Goal: Task Accomplishment & Management: Manage account settings

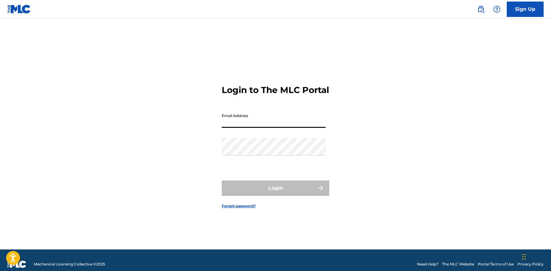
click at [271, 124] on input "Email Address" at bounding box center [274, 119] width 104 height 18
type input "[EMAIL_ADDRESS][DOMAIN_NAME]"
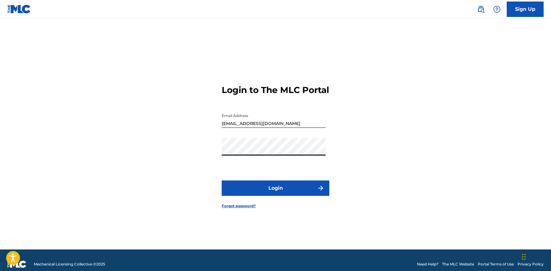
click at [222, 180] on button "Login" at bounding box center [276, 187] width 108 height 15
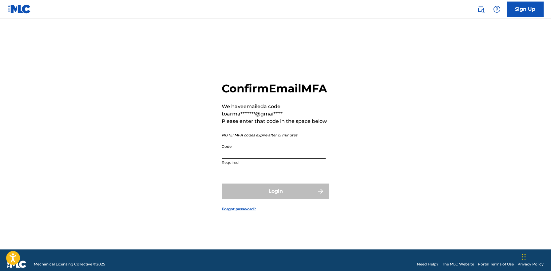
click at [248, 158] on input "Code" at bounding box center [274, 150] width 104 height 18
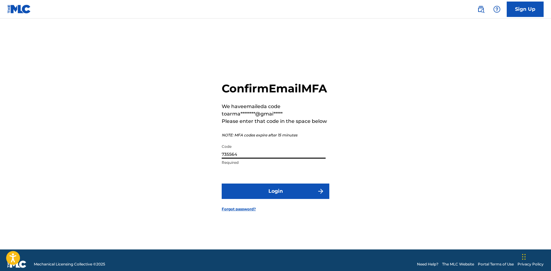
type input "735564"
click at [288, 196] on button "Login" at bounding box center [276, 190] width 108 height 15
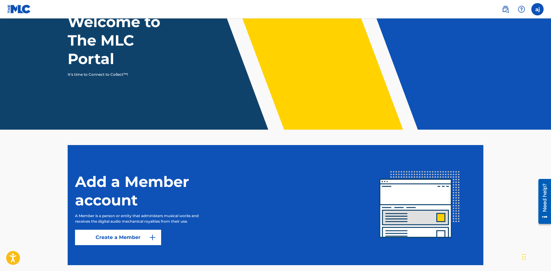
scroll to position [47, 0]
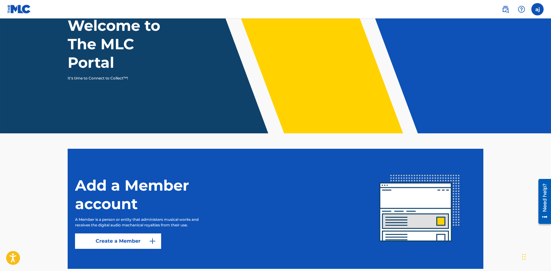
click at [539, 10] on label at bounding box center [538, 9] width 12 height 12
click at [538, 9] on input "aj [PERSON_NAME] [PERSON_NAME][EMAIL_ADDRESS][DOMAIN_NAME] Notification Prefere…" at bounding box center [538, 9] width 0 height 0
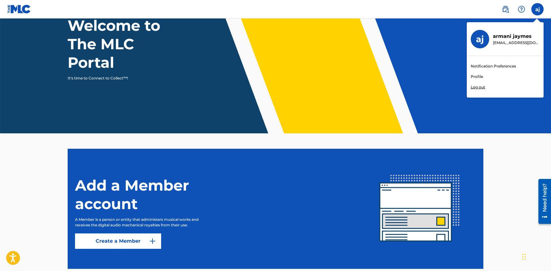
click at [478, 77] on link "Profile" at bounding box center [477, 77] width 12 height 6
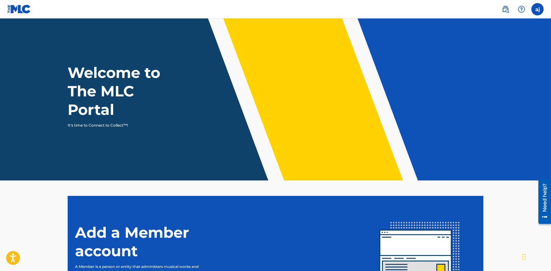
scroll to position [47, 0]
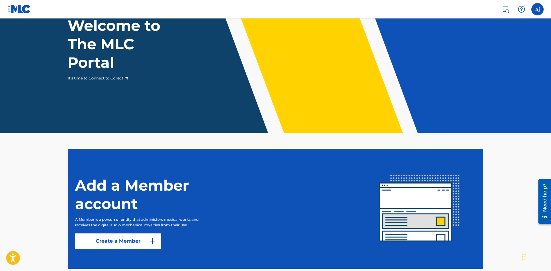
click at [12, 6] on img at bounding box center [19, 9] width 24 height 9
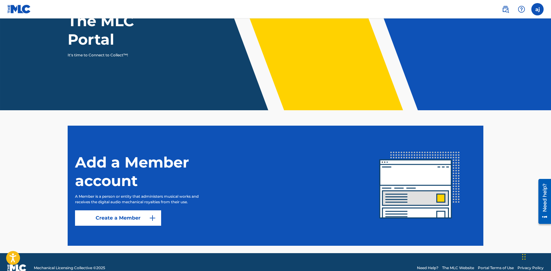
scroll to position [82, 0]
